Goal: Go to known website: Access a specific website the user already knows

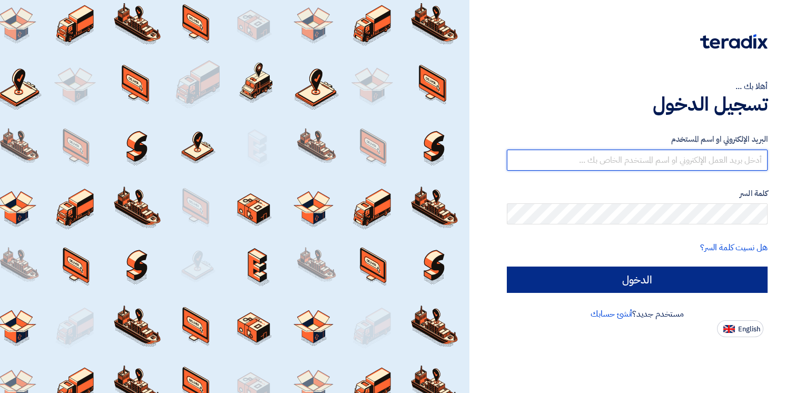
type input "sandra.sameh@interactts.com"
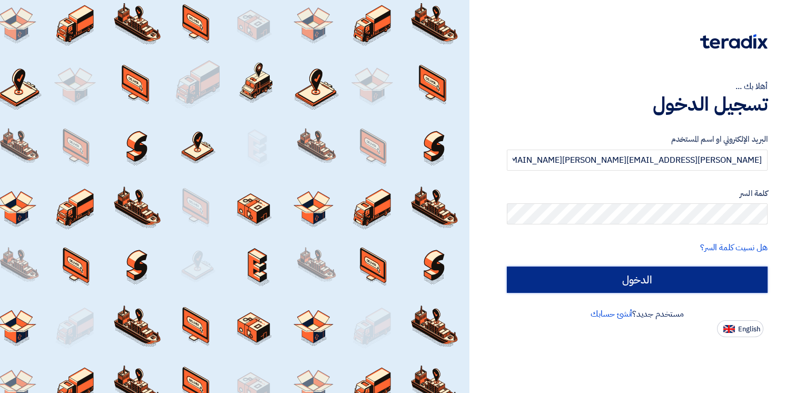
click at [672, 278] on input "الدخول" at bounding box center [637, 280] width 261 height 26
type input "Sign in"
